Goal: Task Accomplishment & Management: Use online tool/utility

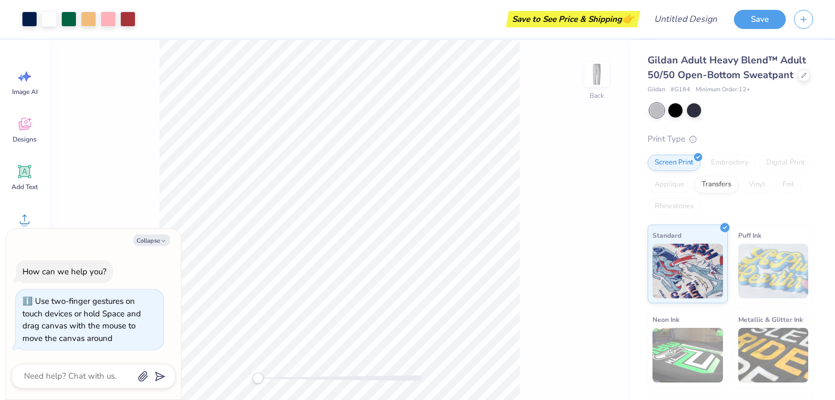
drag, startPoint x: 266, startPoint y: 377, endPoint x: 175, endPoint y: 389, distance: 91.0
click at [175, 389] on body "Art colors Save to See Price & Shipping 👉 Design Title Save Image AI Designs Ad…" at bounding box center [417, 200] width 835 height 400
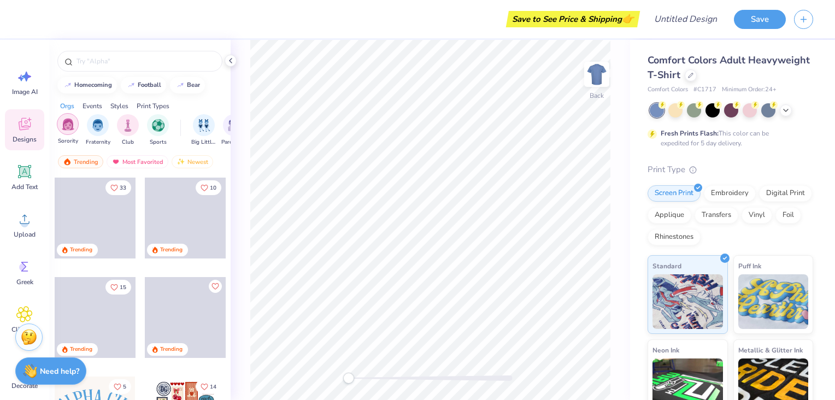
click at [65, 126] on img "filter for Sorority" at bounding box center [68, 124] width 13 height 13
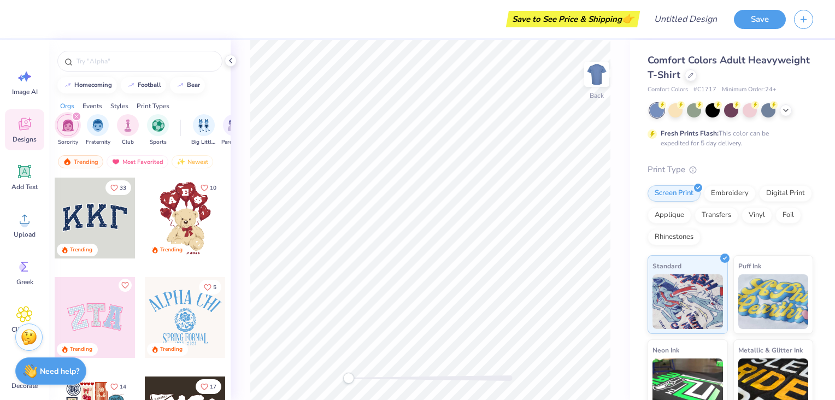
click at [121, 282] on icon "Like" at bounding box center [124, 285] width 7 height 6
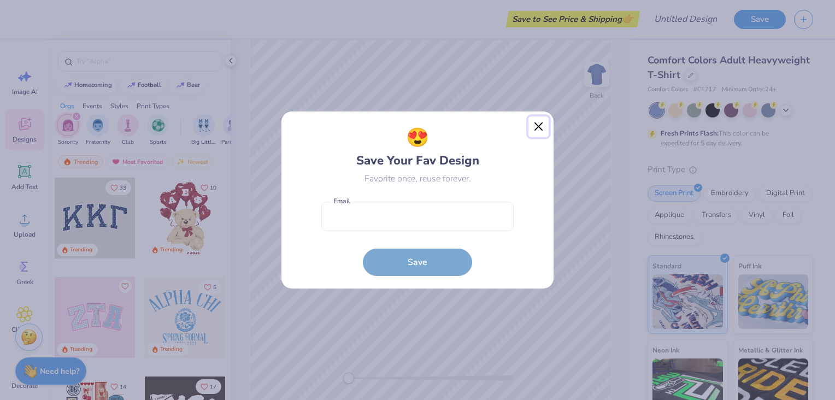
click at [544, 127] on button "Close" at bounding box center [539, 126] width 21 height 21
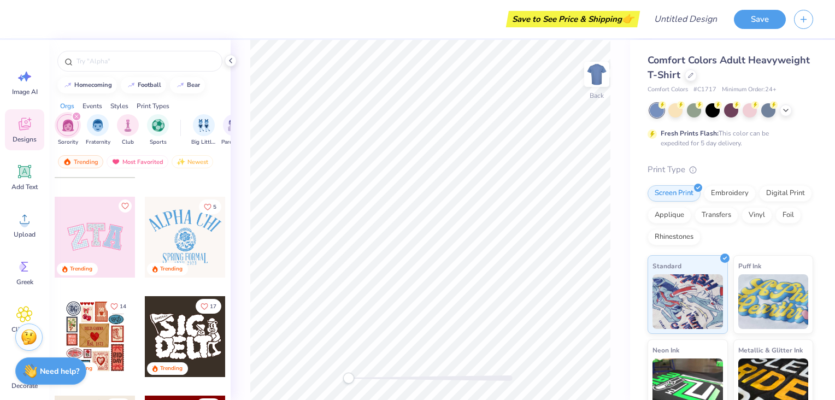
click at [789, 116] on div at bounding box center [731, 110] width 163 height 14
click at [788, 113] on icon at bounding box center [786, 109] width 9 height 9
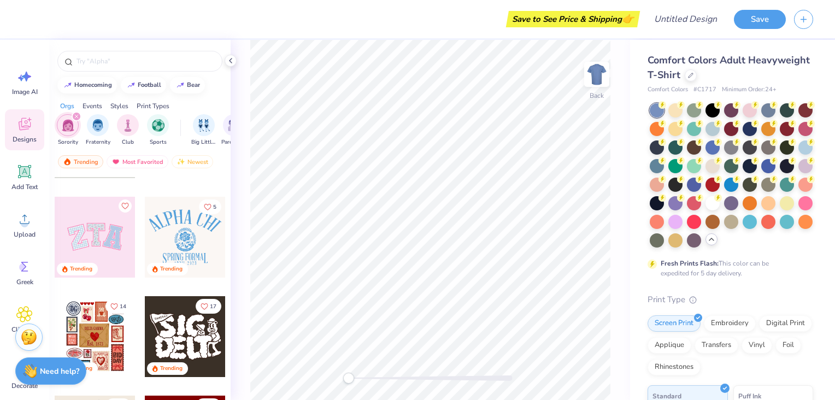
click at [706, 245] on div at bounding box center [712, 239] width 12 height 12
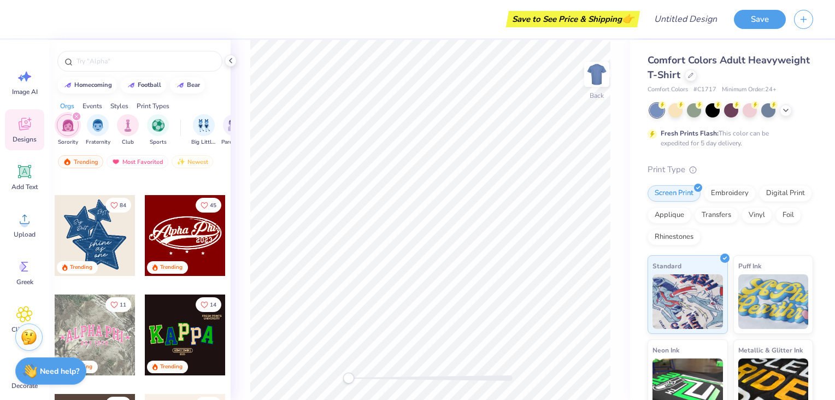
scroll to position [281, 0]
click at [108, 223] on div at bounding box center [95, 235] width 81 height 81
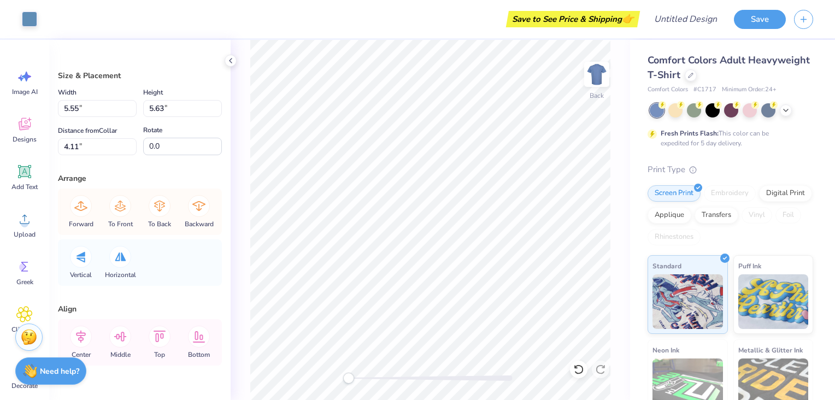
type input "5.55"
type input "5.63"
type input "4.11"
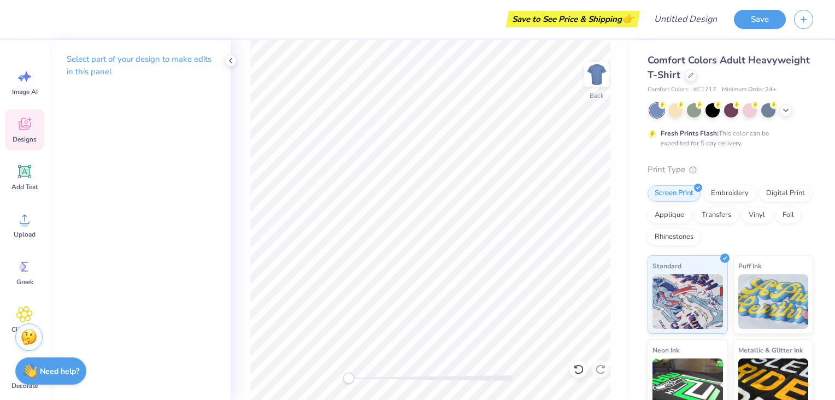
click at [27, 120] on icon at bounding box center [24, 124] width 16 height 16
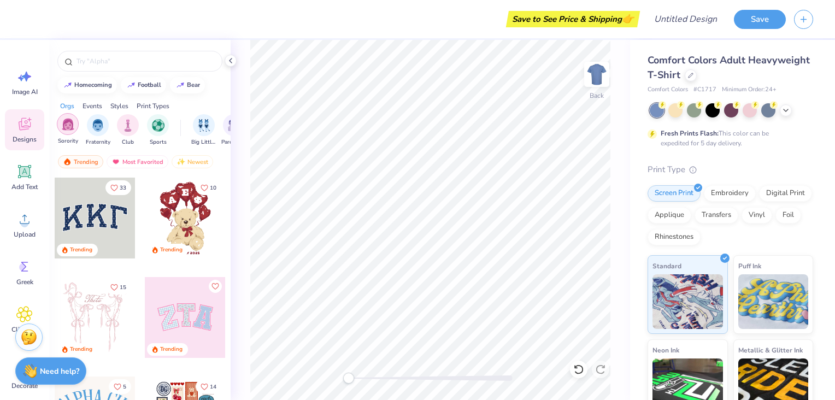
click at [68, 128] on img "filter for Sorority" at bounding box center [68, 124] width 13 height 13
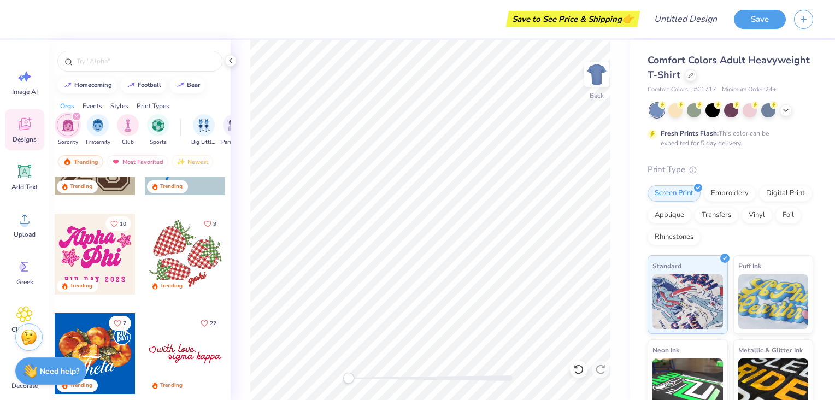
scroll to position [859, 0]
click at [104, 61] on input "text" at bounding box center [145, 61] width 140 height 11
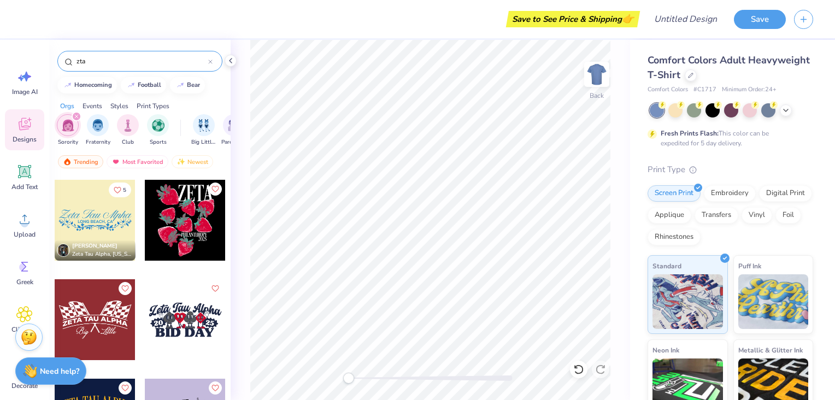
scroll to position [1524, 0]
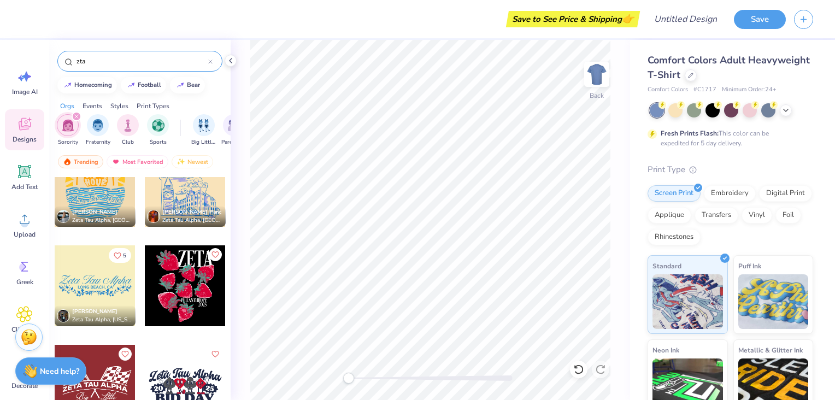
drag, startPoint x: 125, startPoint y: 63, endPoint x: 59, endPoint y: 55, distance: 66.2
click at [59, 55] on div "zta" at bounding box center [139, 61] width 165 height 21
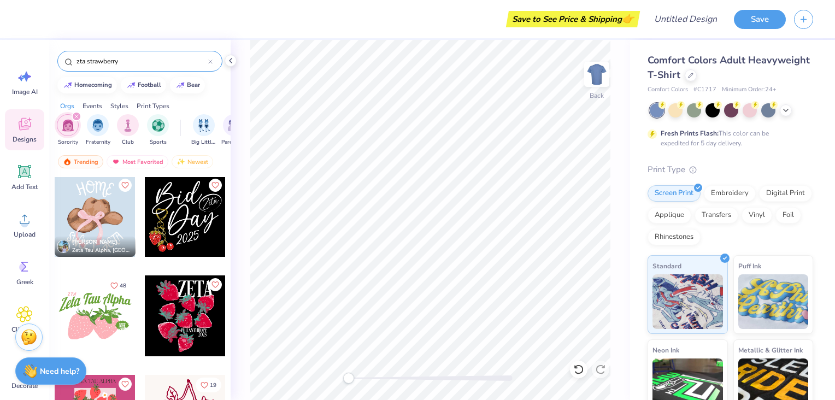
scroll to position [133, 0]
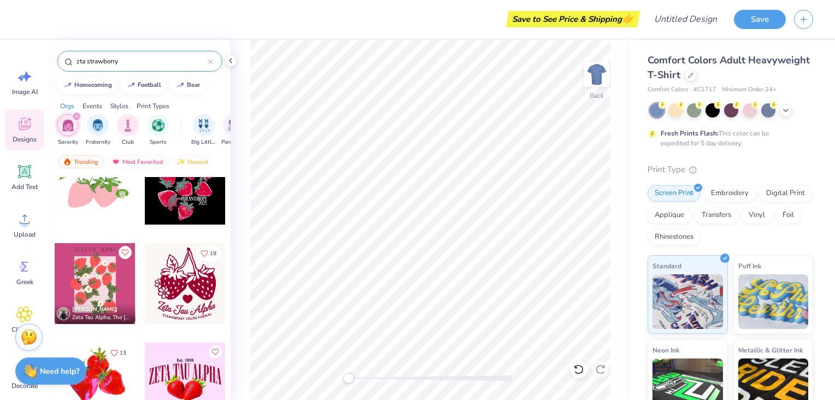
drag, startPoint x: 87, startPoint y: 62, endPoint x: 60, endPoint y: 61, distance: 27.9
click at [60, 61] on div "zta strawberry" at bounding box center [139, 61] width 165 height 21
type input "strawberry"
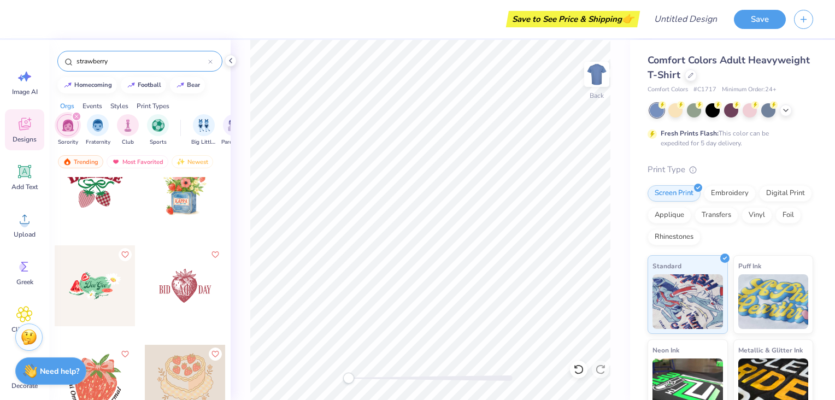
scroll to position [147, 0]
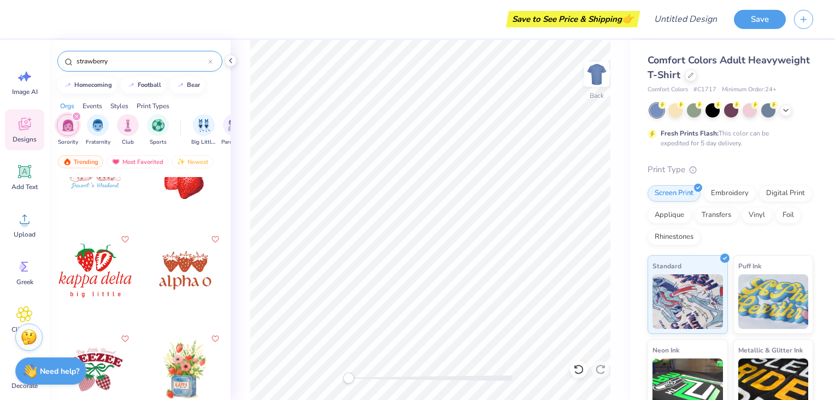
click at [186, 272] on div at bounding box center [185, 270] width 81 height 81
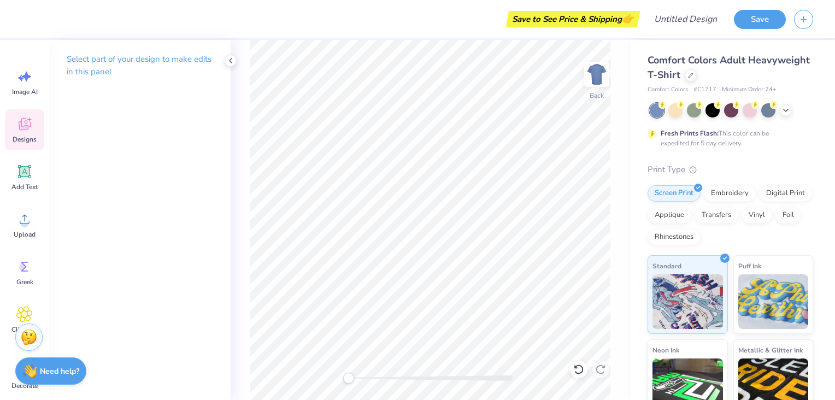
click at [31, 122] on icon at bounding box center [24, 124] width 16 height 16
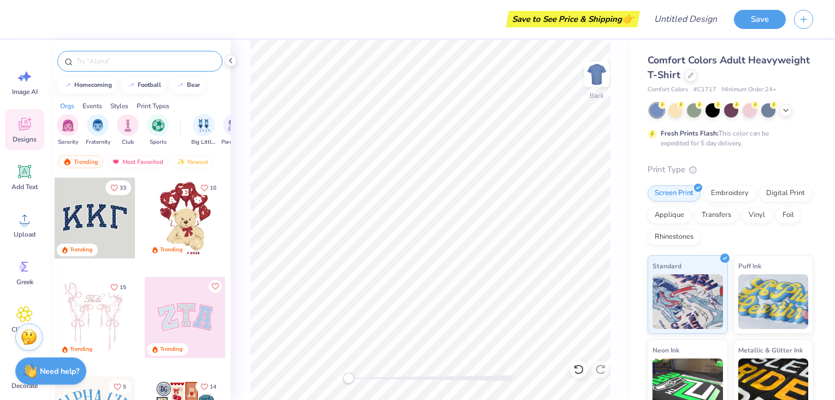
click at [99, 56] on input "text" at bounding box center [145, 61] width 140 height 11
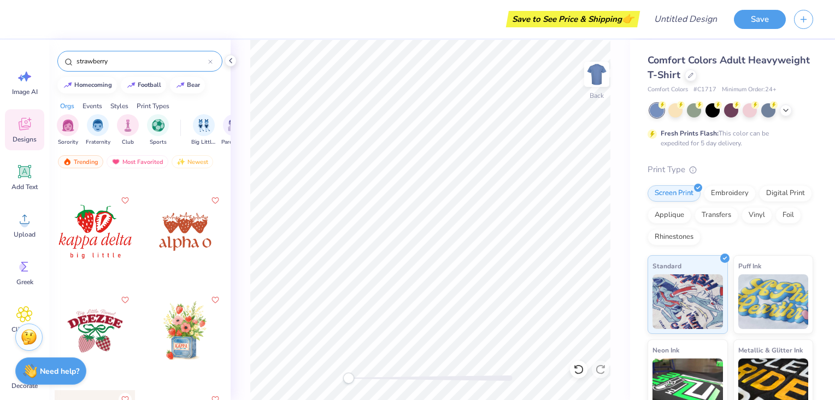
scroll to position [186, 0]
type input "strawberry"
click at [180, 233] on div at bounding box center [185, 231] width 81 height 81
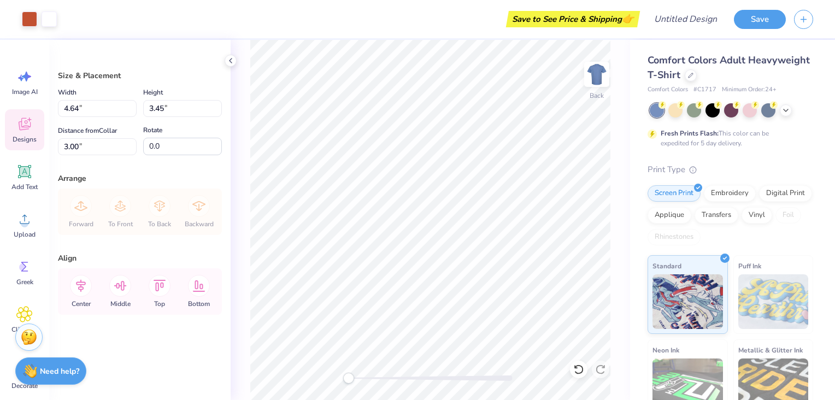
click at [19, 137] on span "Designs" at bounding box center [25, 139] width 24 height 9
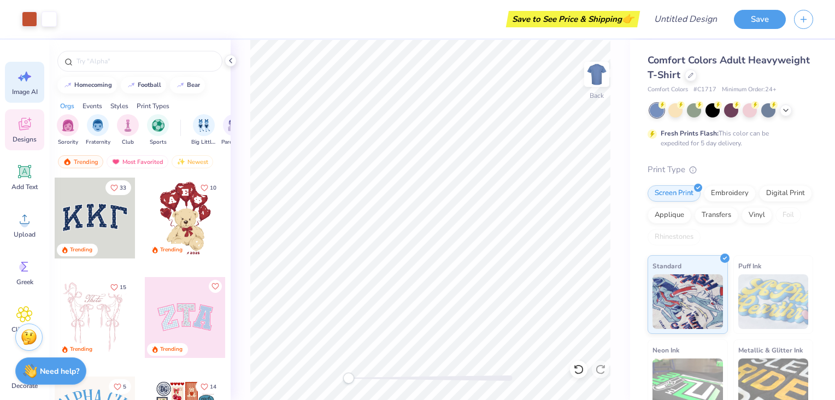
click at [20, 80] on icon at bounding box center [21, 78] width 6 height 7
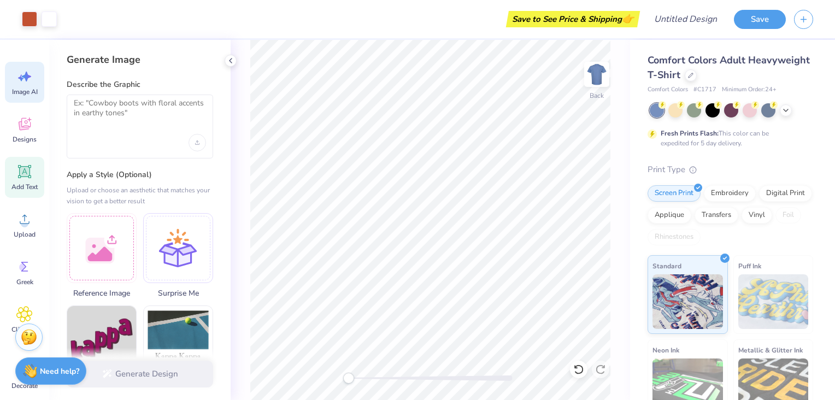
click at [28, 157] on div "Add Text" at bounding box center [24, 177] width 39 height 41
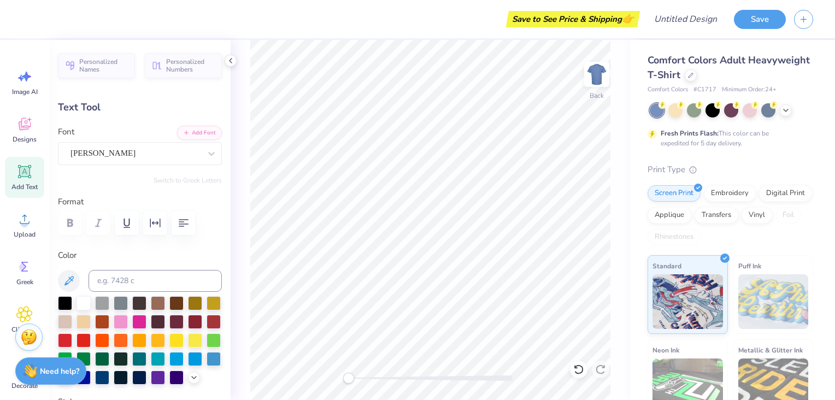
scroll to position [9, 1]
type textarea "ZTA"
click at [759, 200] on div "Digital Print" at bounding box center [785, 192] width 53 height 16
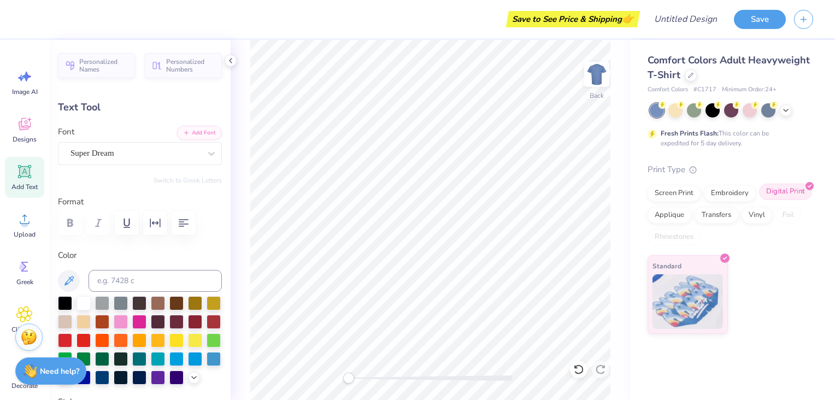
type input "5.59"
type input "1.62"
type input "11.69"
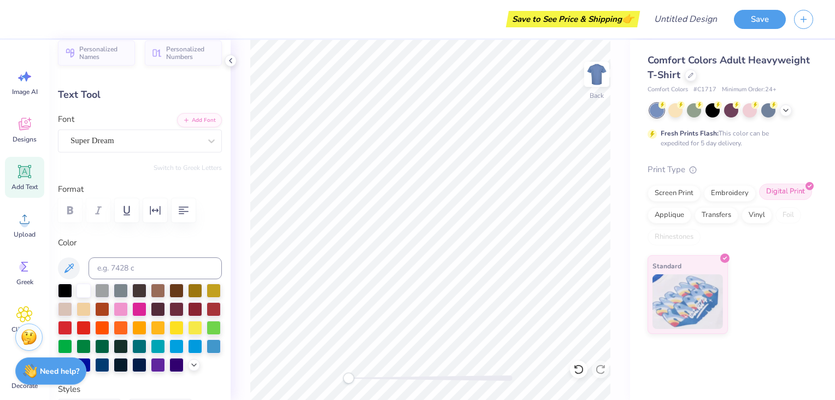
scroll to position [9, 2]
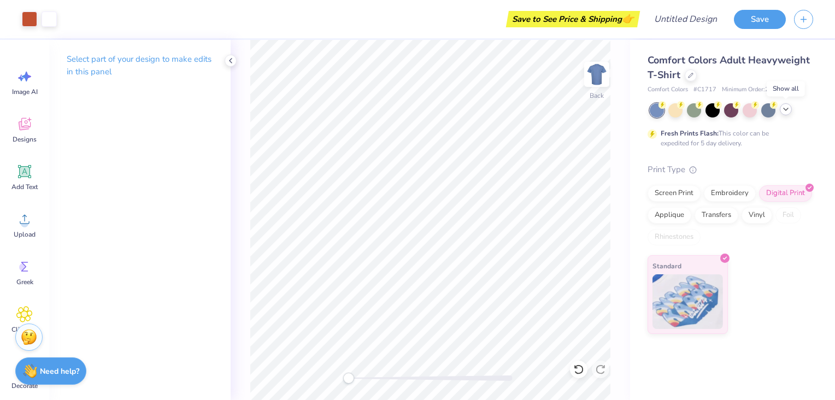
click at [783, 109] on icon at bounding box center [786, 109] width 9 height 9
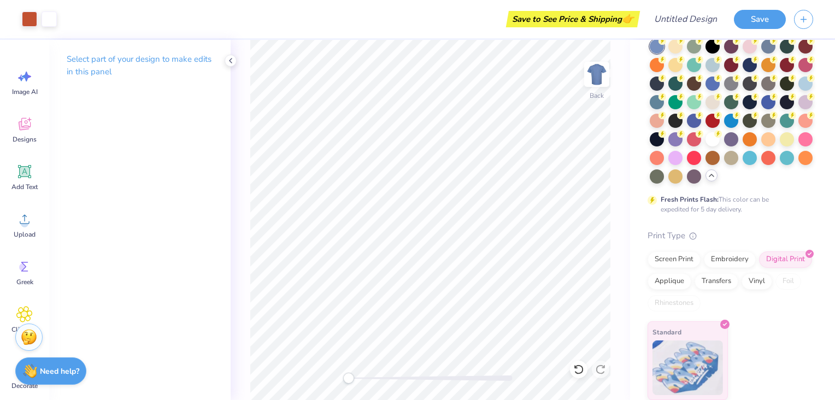
scroll to position [0, 0]
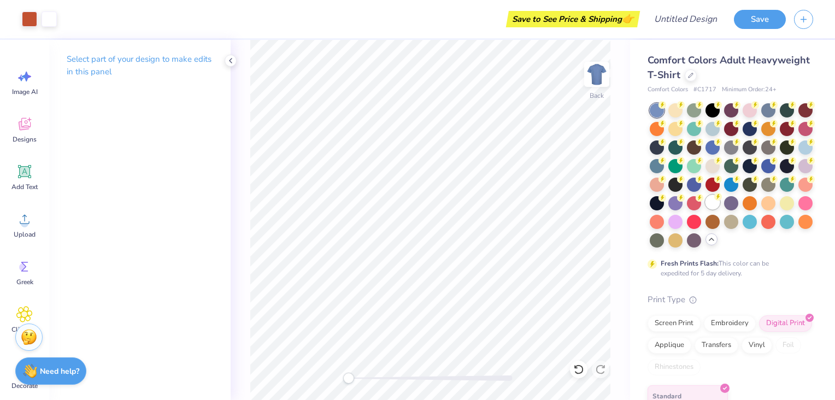
click at [706, 209] on div at bounding box center [713, 202] width 14 height 14
click at [694, 77] on icon at bounding box center [690, 74] width 5 height 5
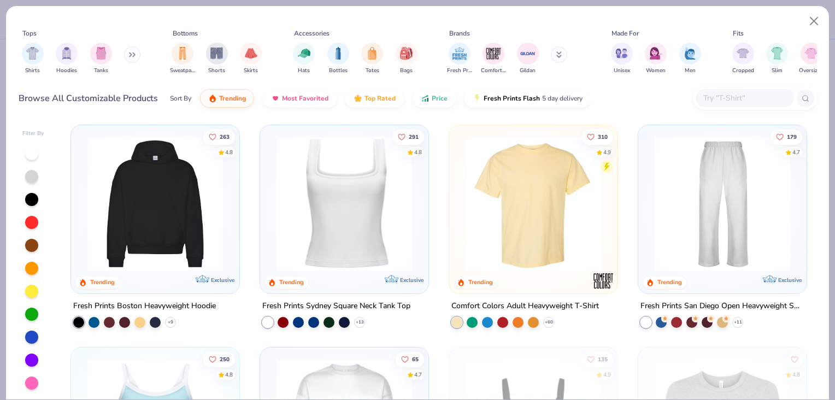
scroll to position [225, 0]
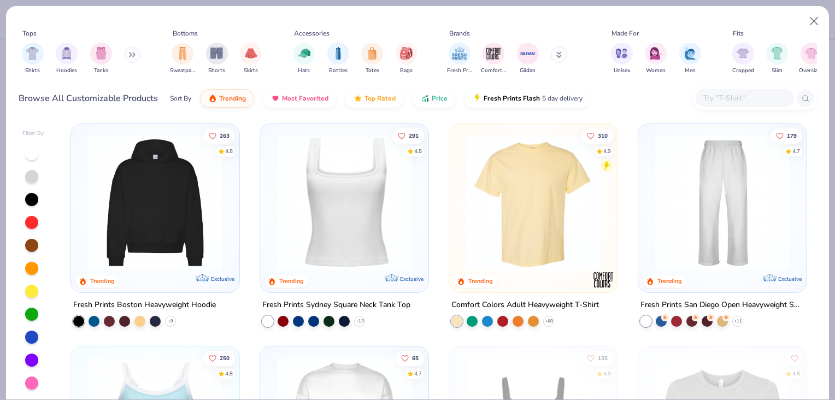
click at [311, 225] on img at bounding box center [344, 203] width 147 height 136
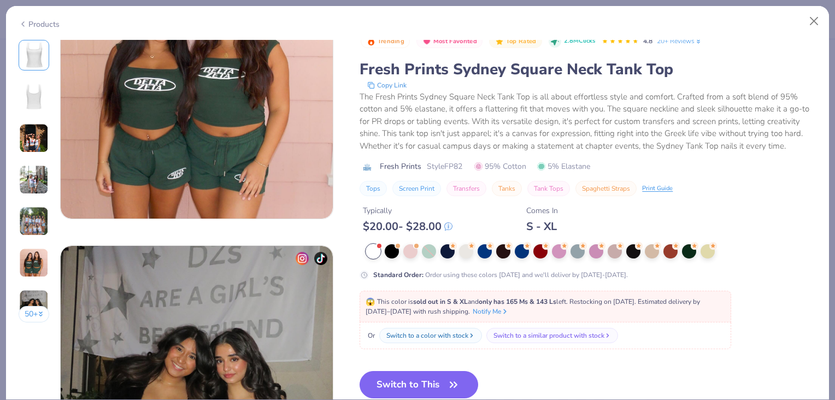
scroll to position [1653, 0]
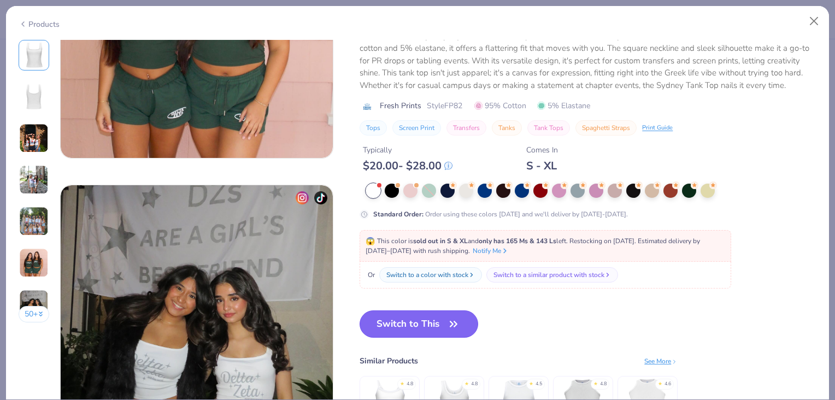
click at [437, 324] on button "Switch to This" at bounding box center [419, 324] width 119 height 27
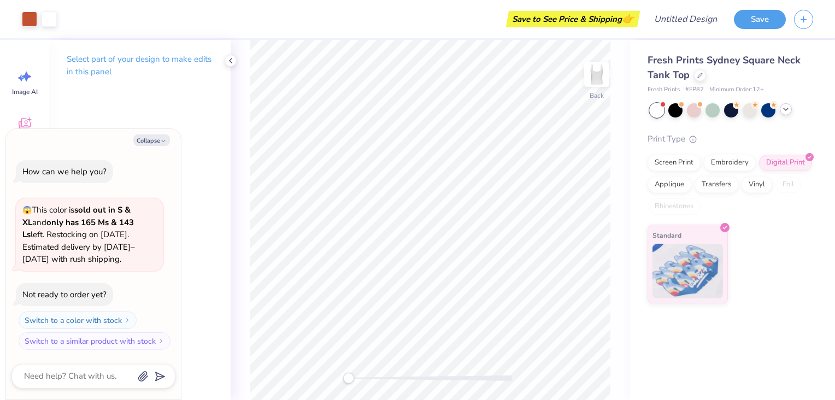
click at [227, 129] on div "Select part of your design to make edits in this panel" at bounding box center [140, 220] width 182 height 360
click at [232, 64] on icon at bounding box center [230, 60] width 9 height 9
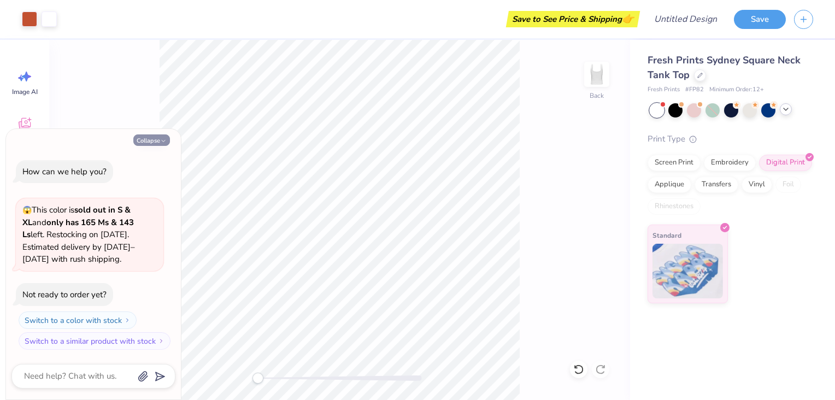
click at [167, 138] on button "Collapse" at bounding box center [151, 139] width 37 height 11
type textarea "x"
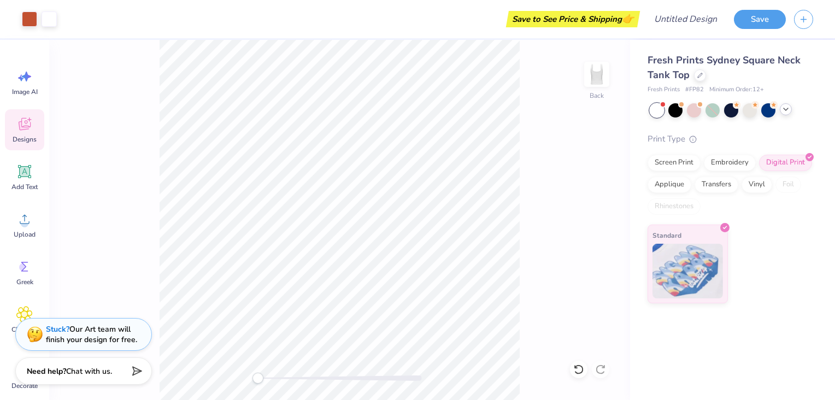
click at [33, 137] on span "Designs" at bounding box center [25, 139] width 24 height 9
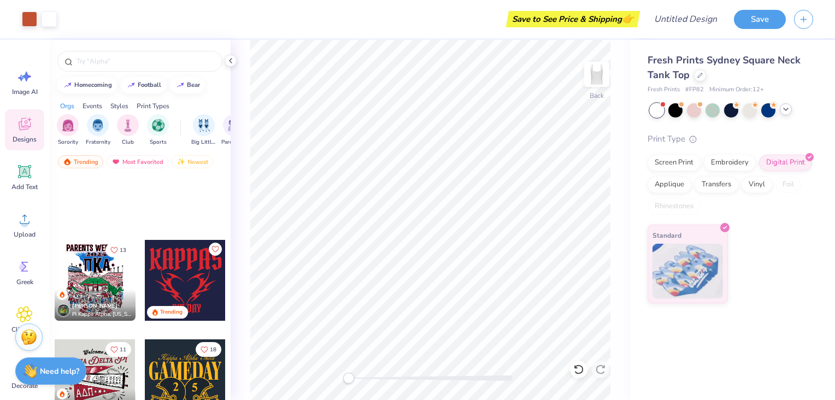
scroll to position [866, 0]
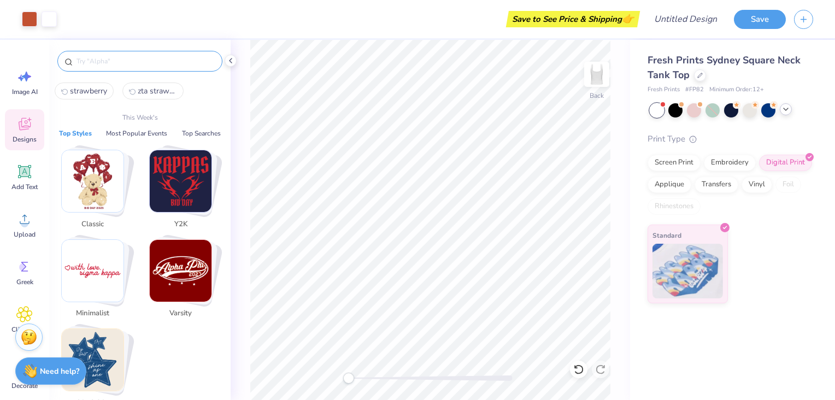
click at [93, 56] on input "text" at bounding box center [145, 61] width 140 height 11
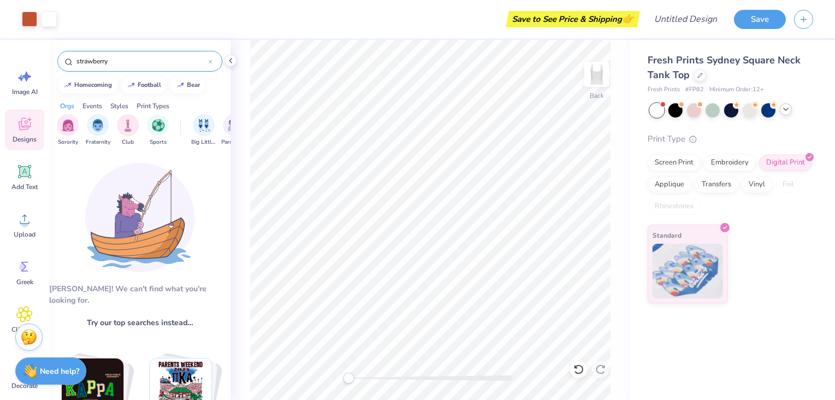
type input "strawberry"
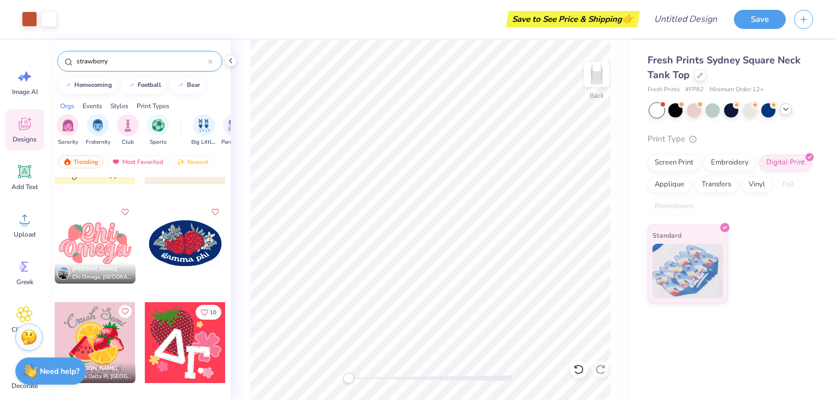
scroll to position [3550, 0]
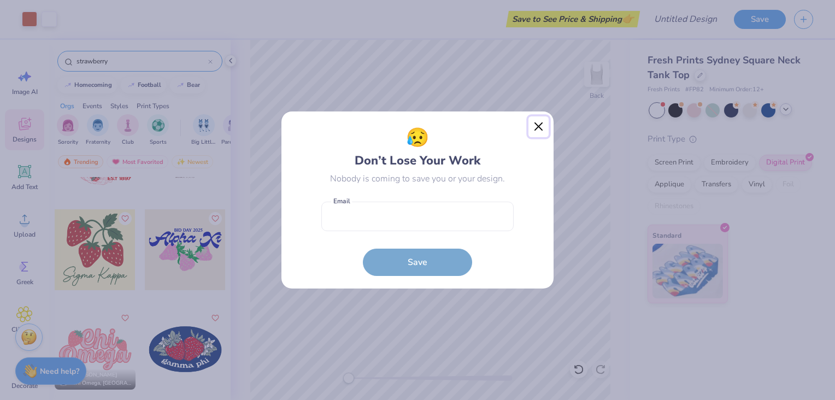
click at [534, 128] on button "Close" at bounding box center [539, 126] width 21 height 21
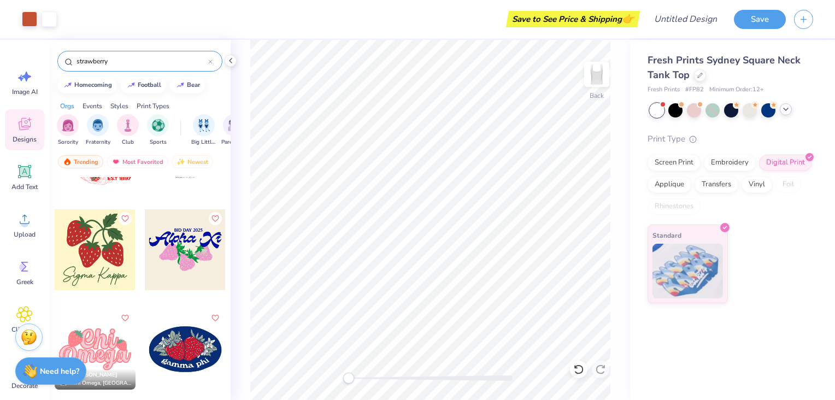
click at [107, 252] on div at bounding box center [95, 249] width 81 height 81
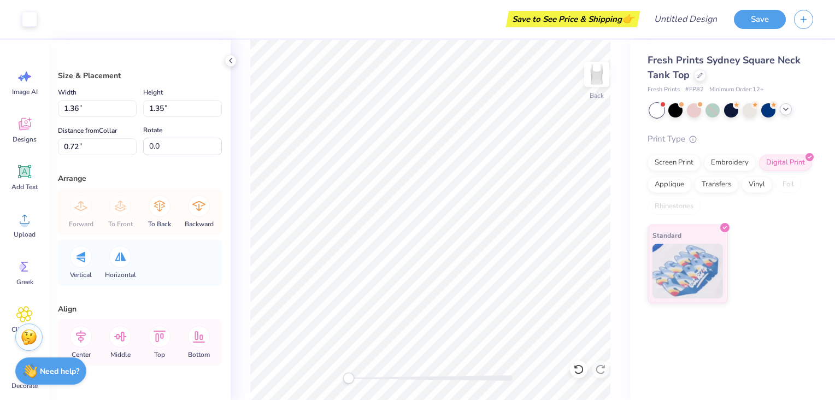
click at [422, 174] on body "Art colors Save to See Price & Shipping 👉 Design Title Save Image AI Designs Ad…" at bounding box center [417, 200] width 835 height 400
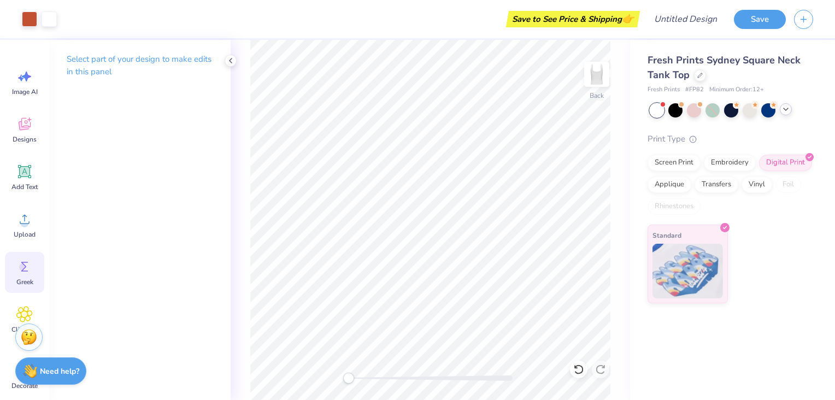
click at [26, 274] on icon at bounding box center [24, 267] width 16 height 16
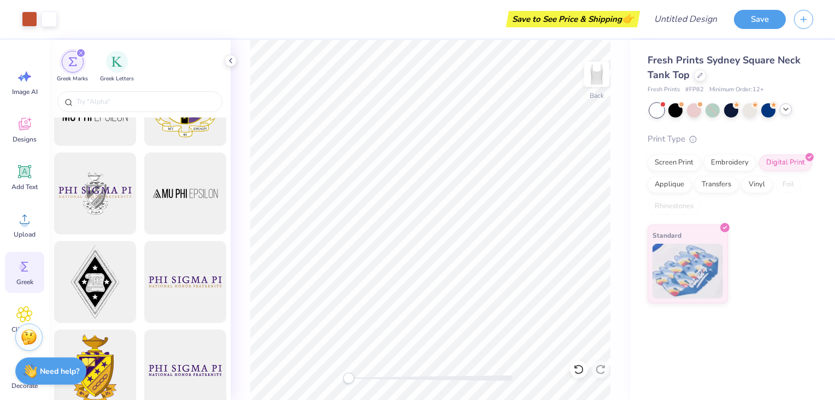
scroll to position [79, 0]
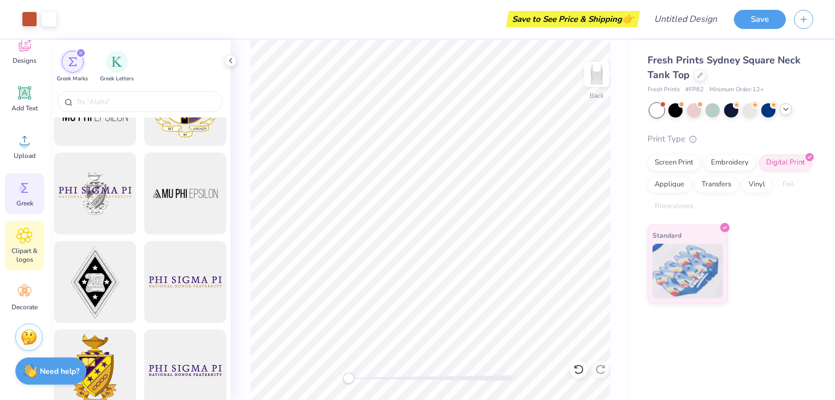
click at [25, 256] on span "Clipart & logos" at bounding box center [25, 255] width 36 height 17
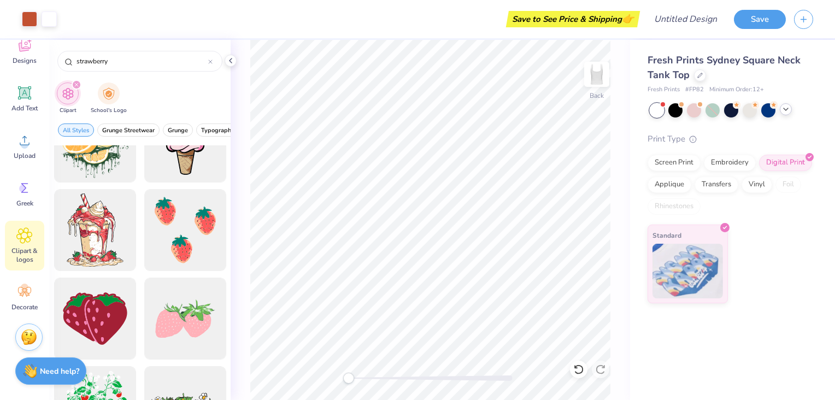
scroll to position [1292, 0]
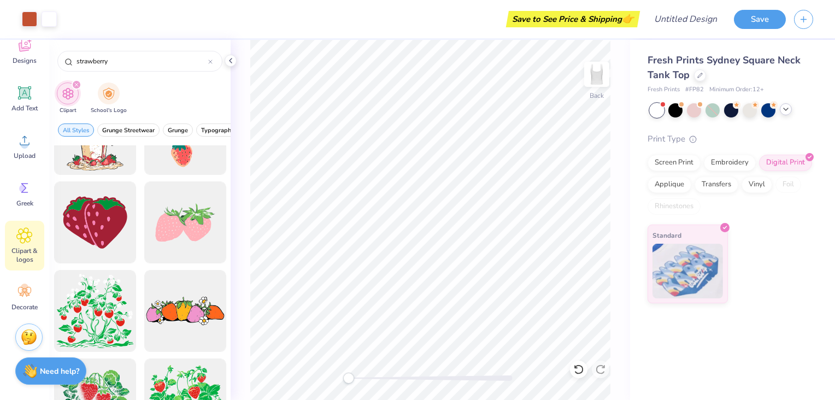
type input "strawberry"
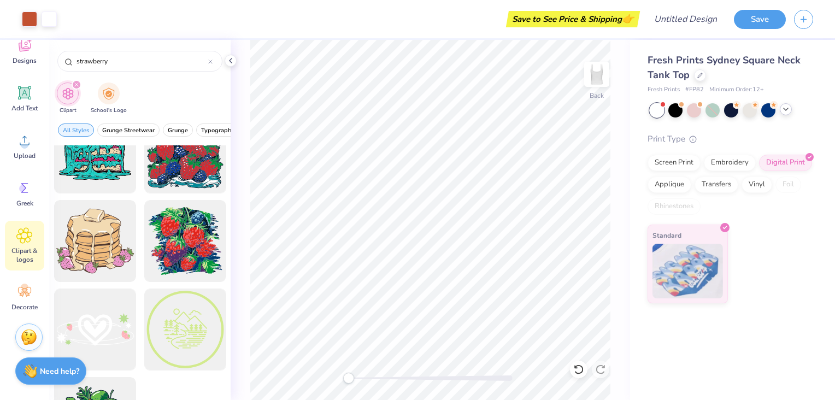
scroll to position [2135, 0]
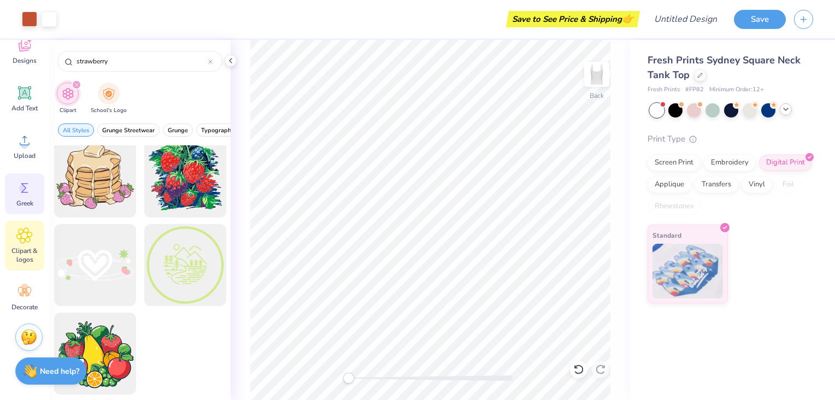
click at [29, 201] on span "Greek" at bounding box center [24, 203] width 17 height 9
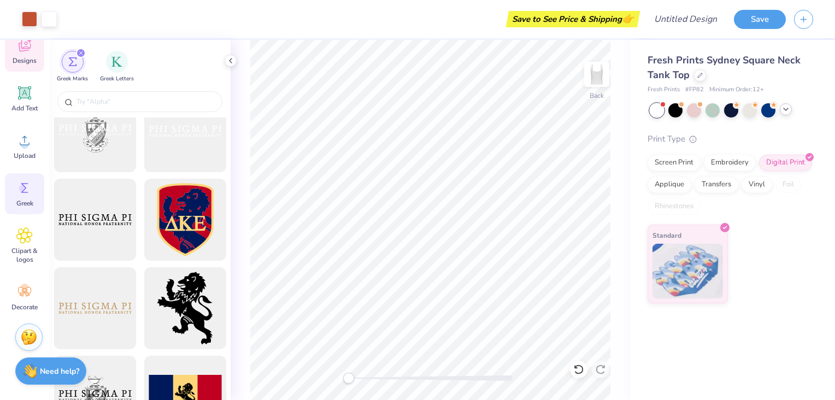
scroll to position [0, 0]
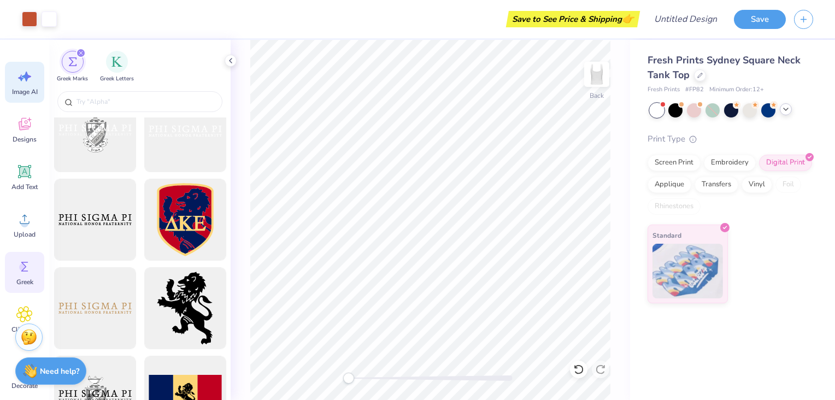
click at [23, 79] on icon at bounding box center [24, 76] width 16 height 16
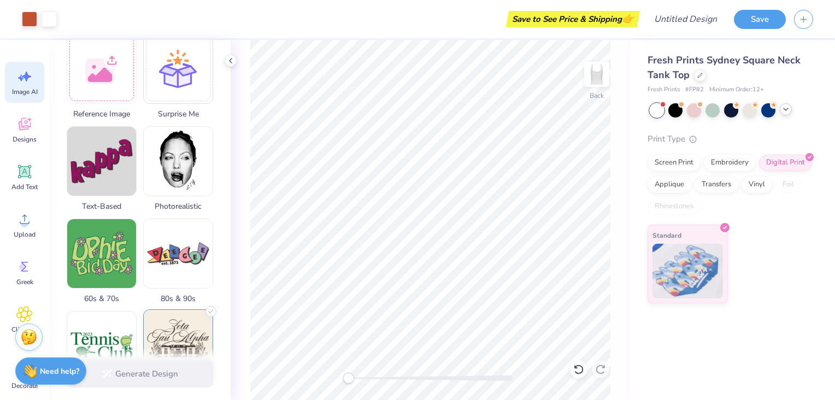
scroll to position [179, 0]
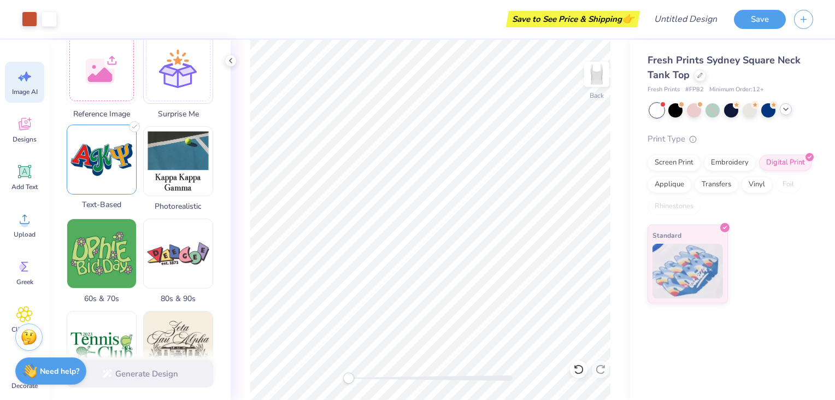
click at [121, 157] on img at bounding box center [101, 159] width 69 height 69
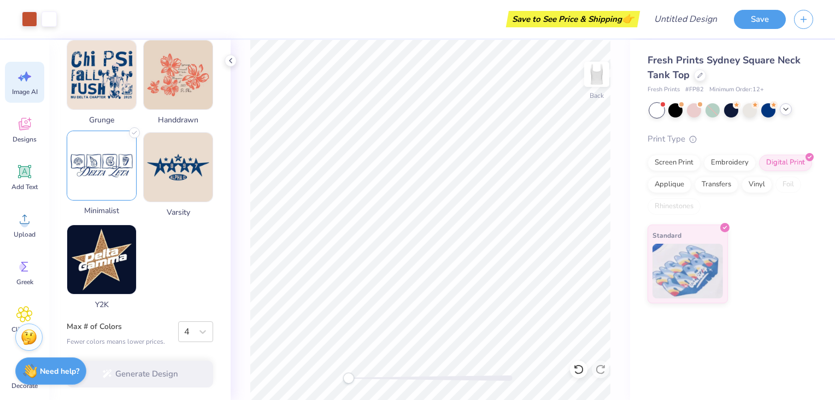
scroll to position [442, 0]
